Goal: Information Seeking & Learning: Learn about a topic

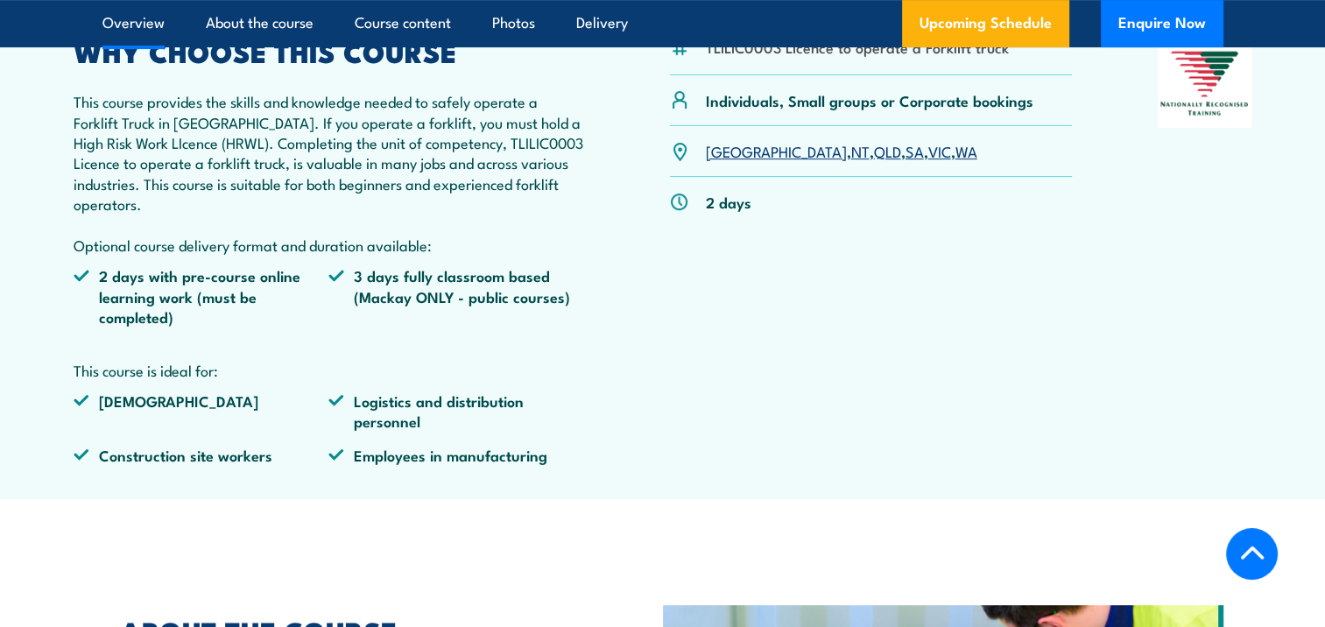
scroll to position [613, 0]
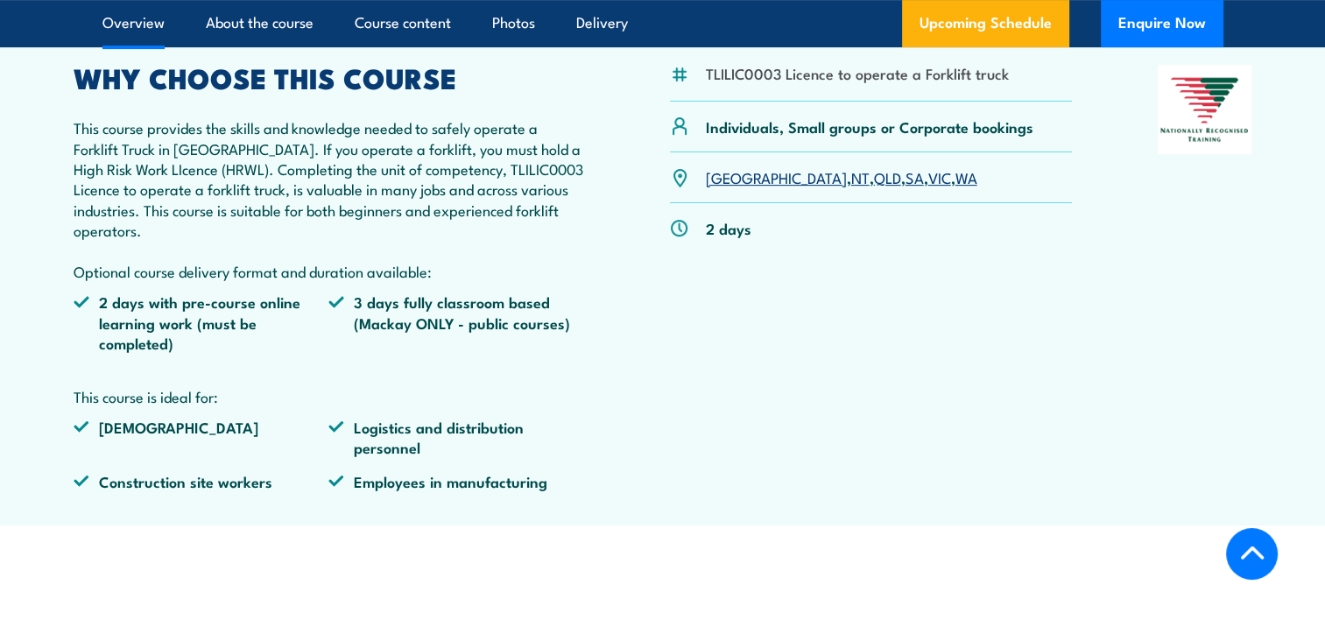
click at [928, 179] on link "VIC" at bounding box center [939, 176] width 23 height 21
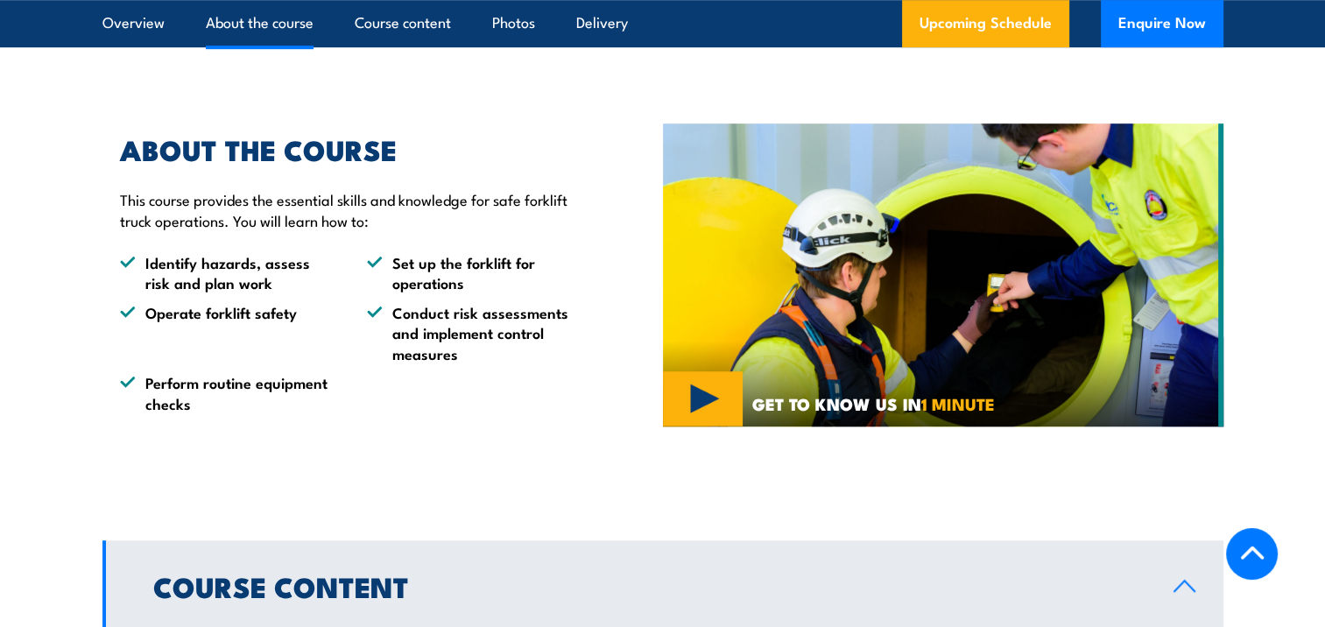
scroll to position [1092, 0]
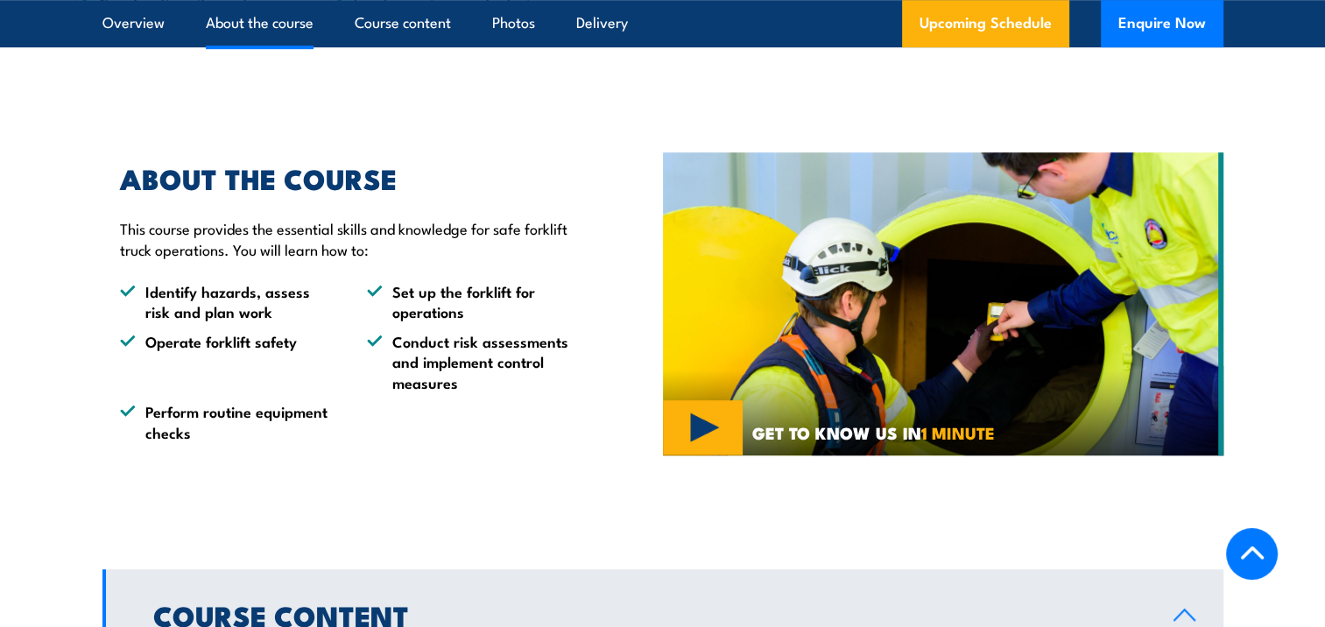
click at [250, 349] on li "Operate forklift safety" at bounding box center [227, 361] width 215 height 61
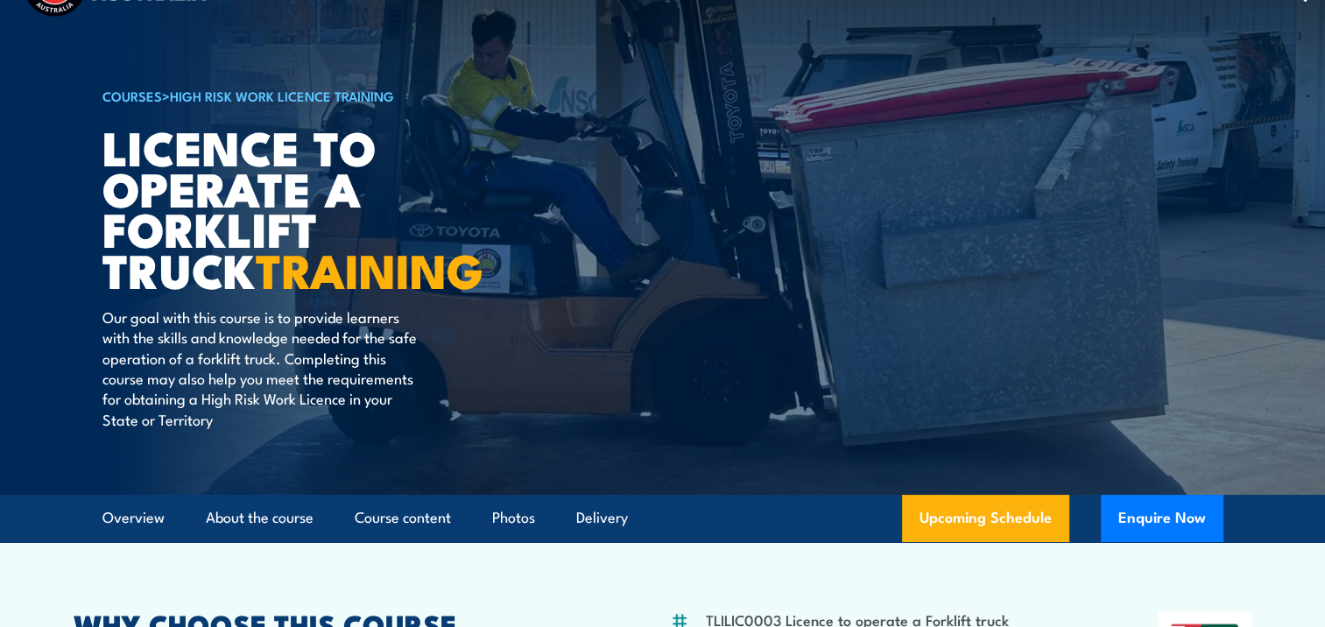
scroll to position [0, 0]
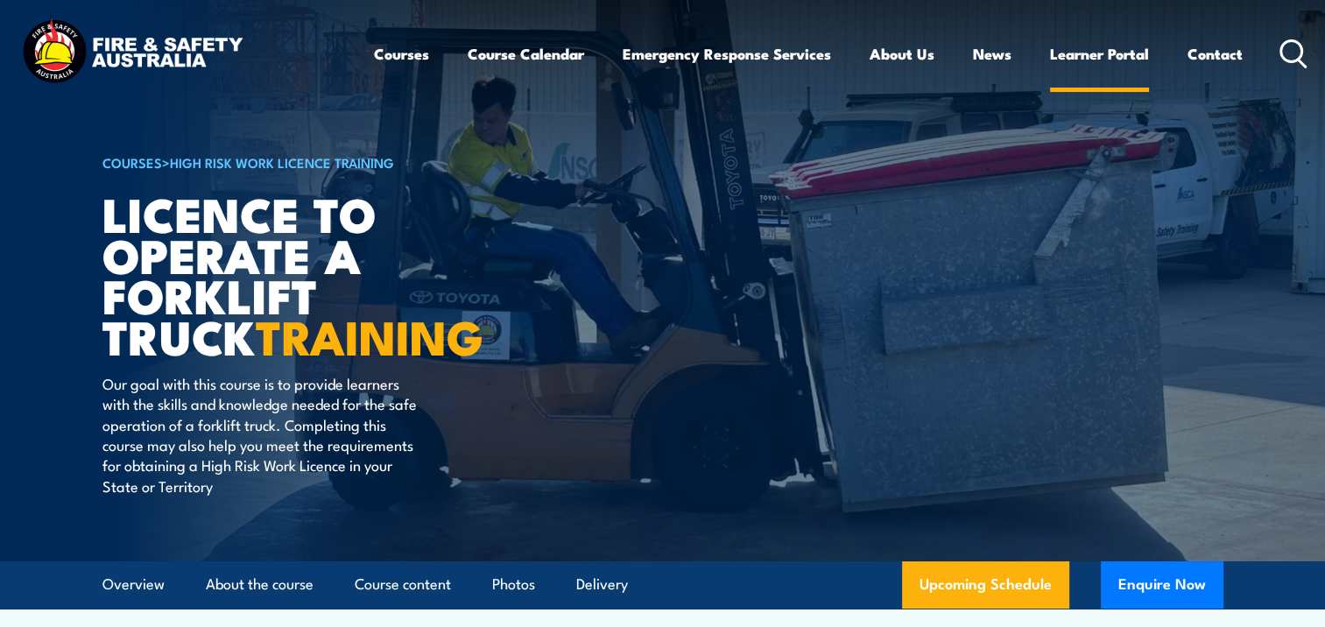
click at [1085, 54] on link "Learner Portal" at bounding box center [1099, 54] width 99 height 46
